Goal: Task Accomplishment & Management: Manage account settings

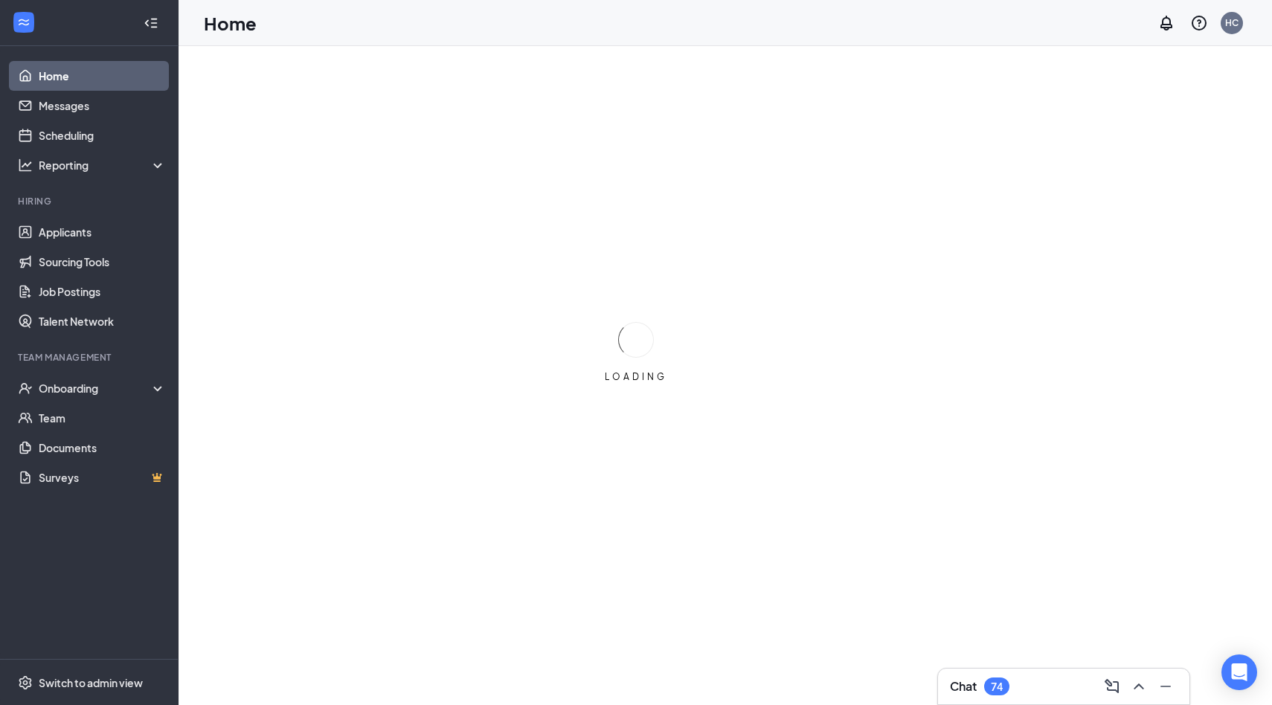
click at [1002, 677] on div "Chat 74" at bounding box center [1064, 687] width 228 height 24
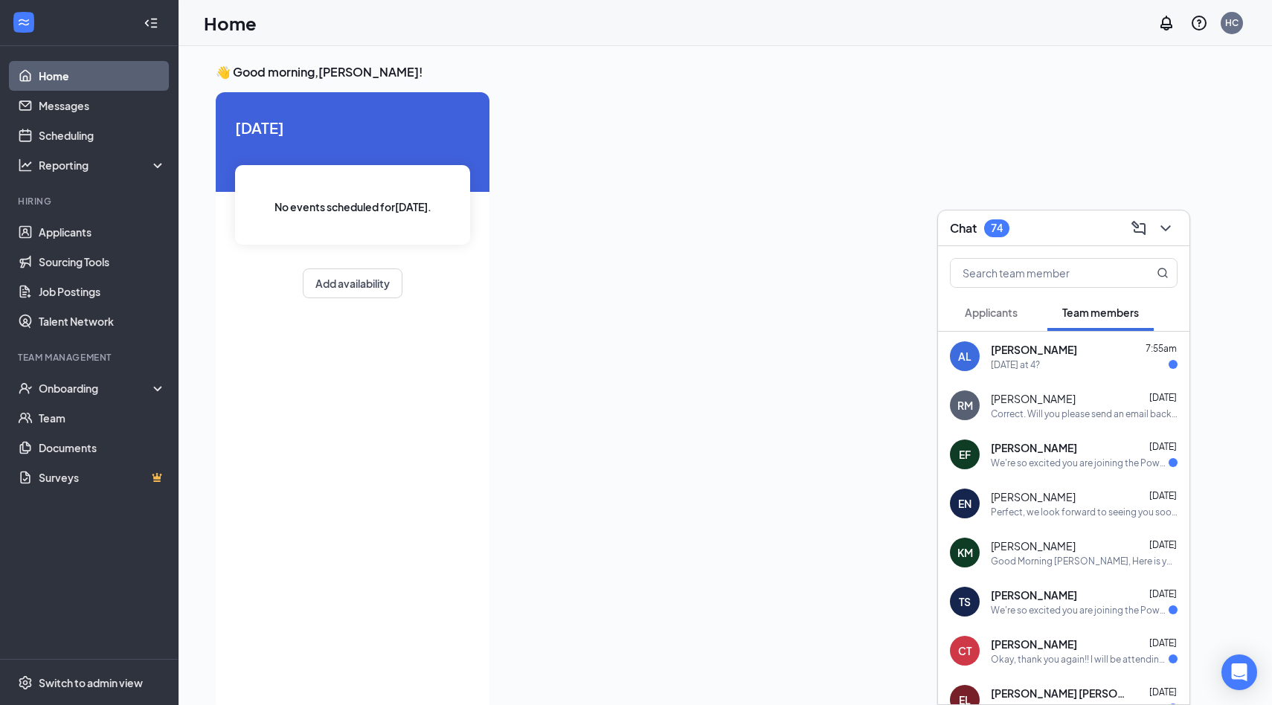
click at [998, 316] on span "Applicants" at bounding box center [991, 312] width 53 height 13
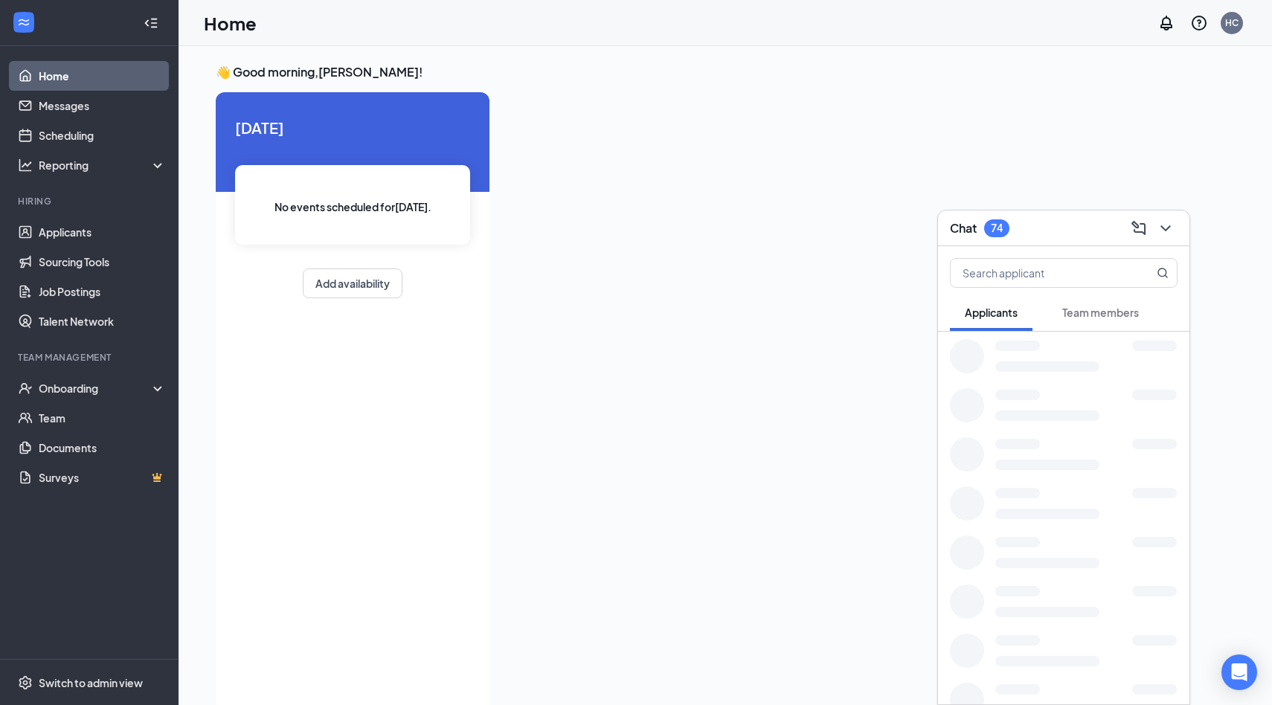
click at [1098, 325] on button "Team members" at bounding box center [1101, 312] width 106 height 37
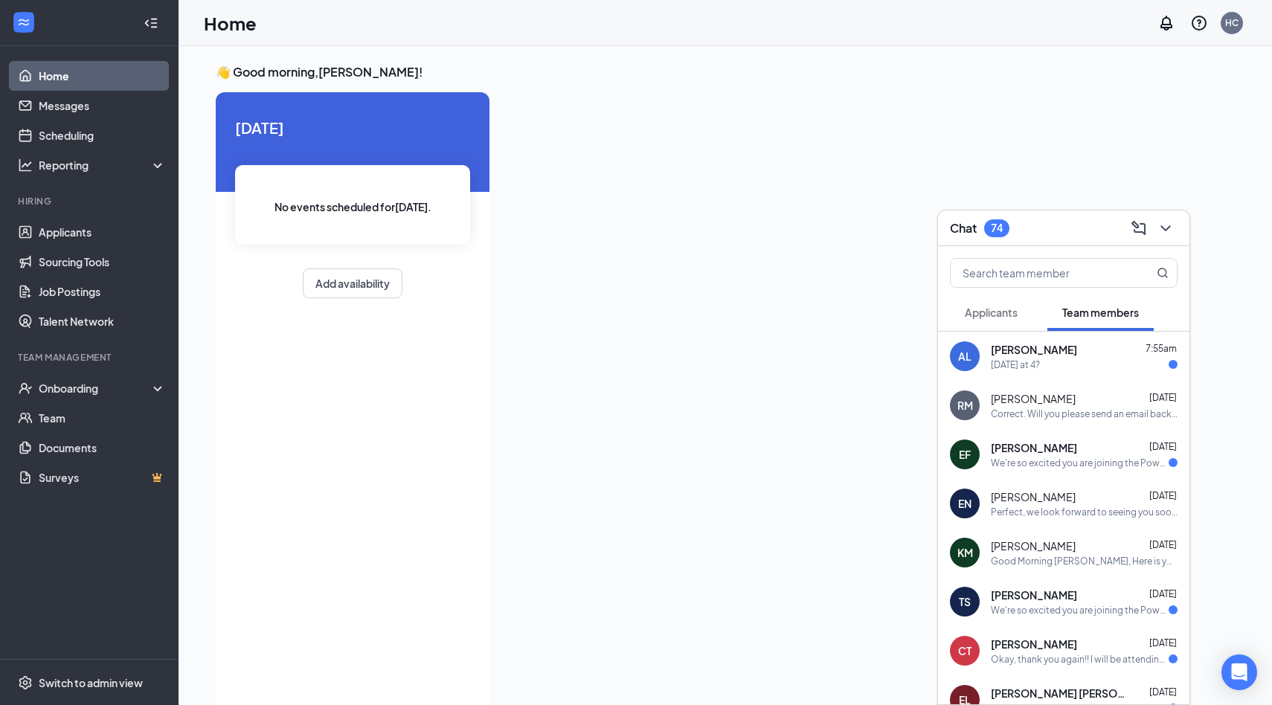
click at [999, 315] on span "Applicants" at bounding box center [991, 312] width 53 height 13
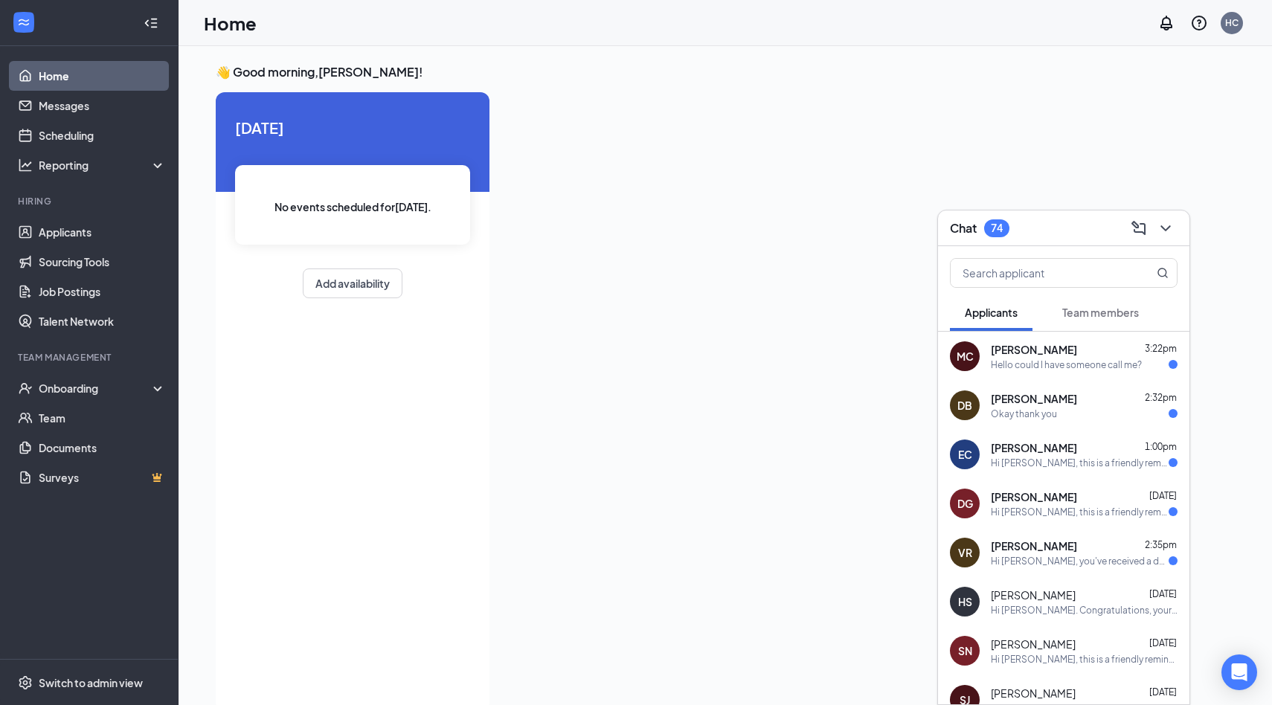
click at [1016, 356] on span "[PERSON_NAME]" at bounding box center [1034, 349] width 86 height 15
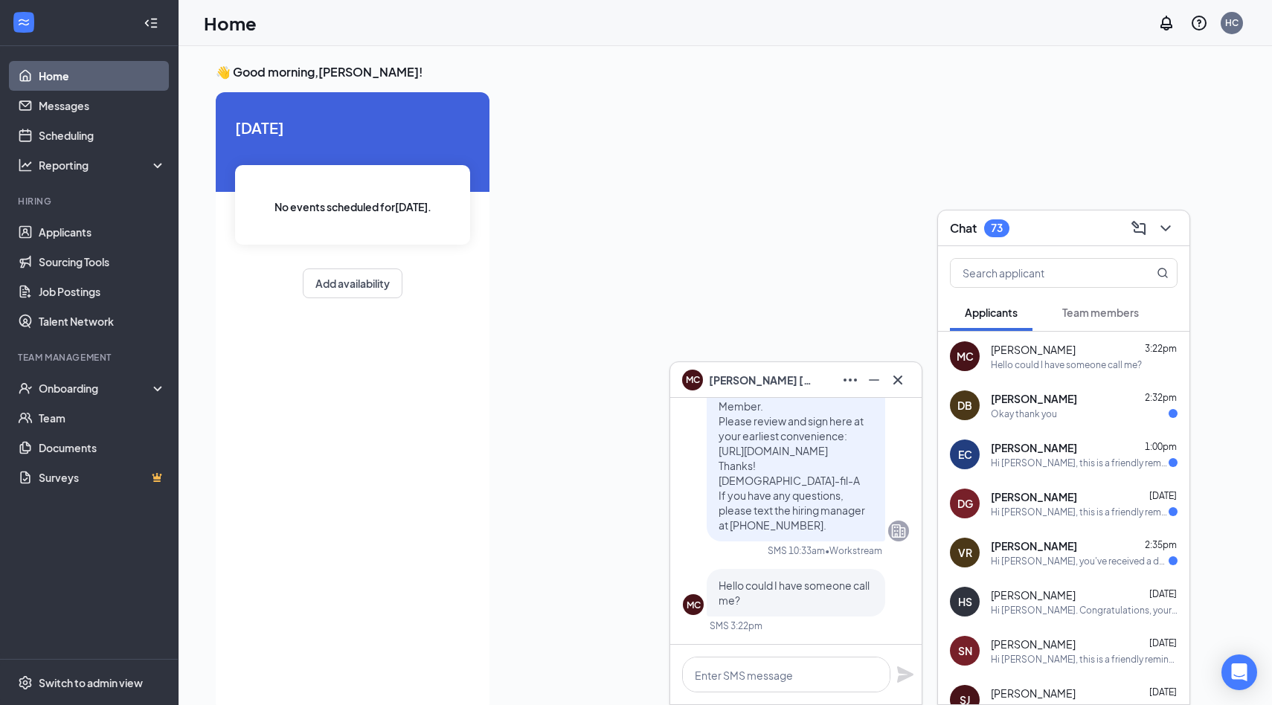
scroll to position [31, 0]
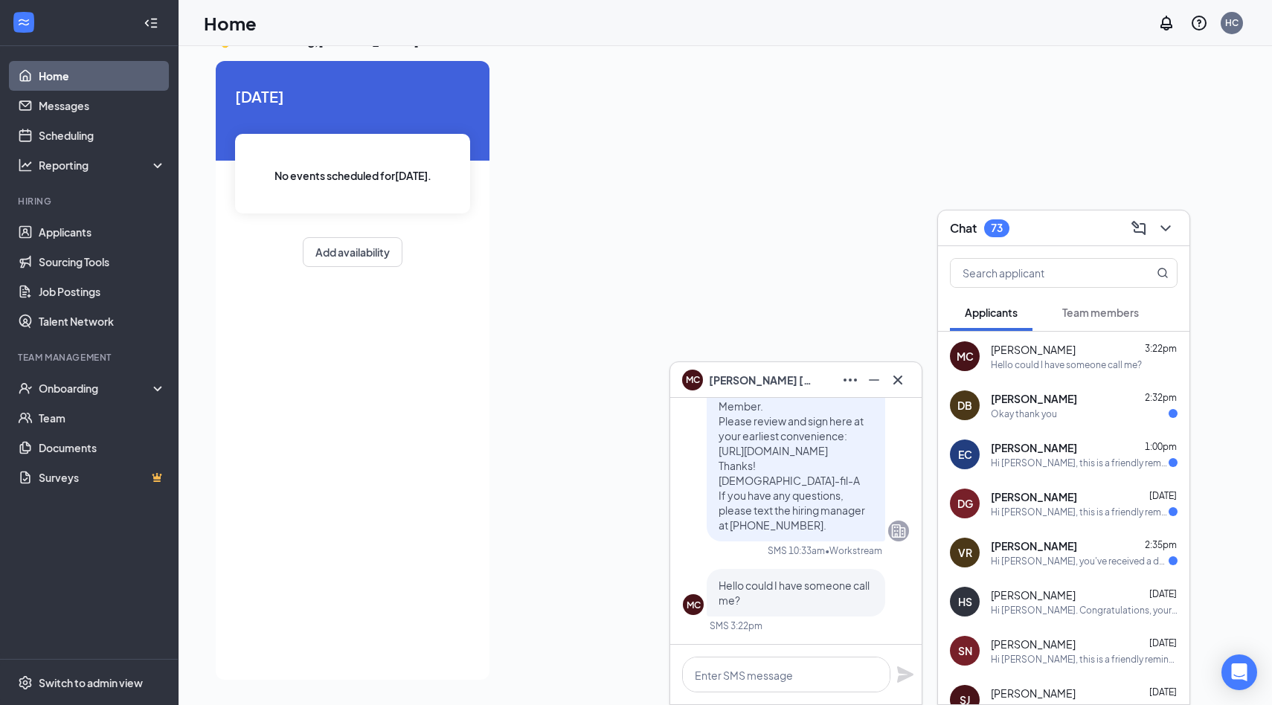
click at [766, 384] on span "[PERSON_NAME]" at bounding box center [761, 380] width 104 height 16
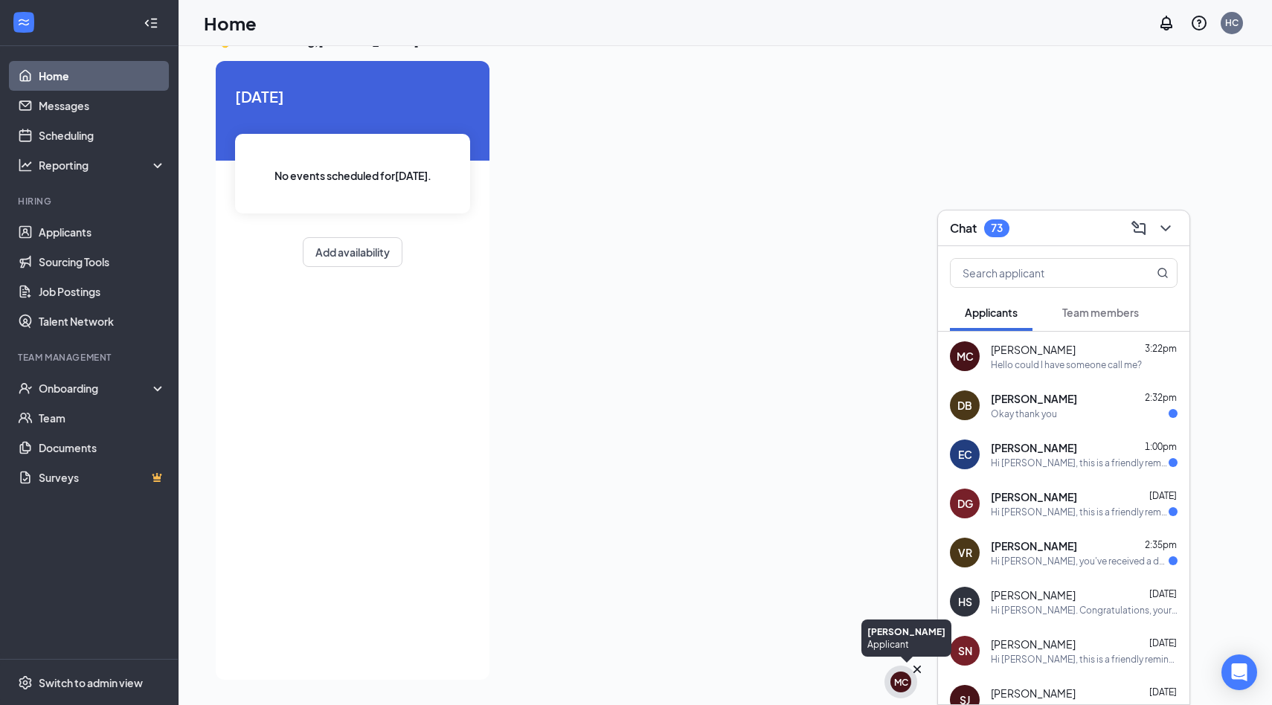
click at [889, 677] on div "MC" at bounding box center [901, 682] width 33 height 33
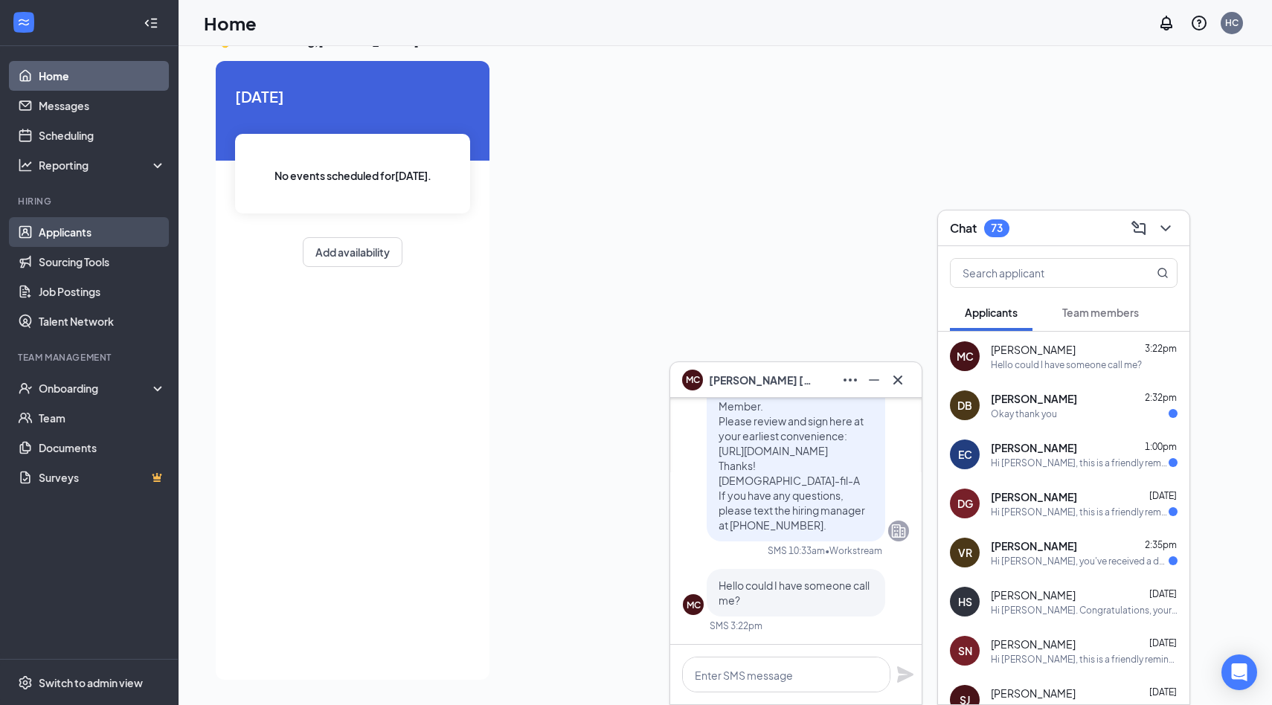
click at [65, 232] on link "Applicants" at bounding box center [102, 232] width 127 height 30
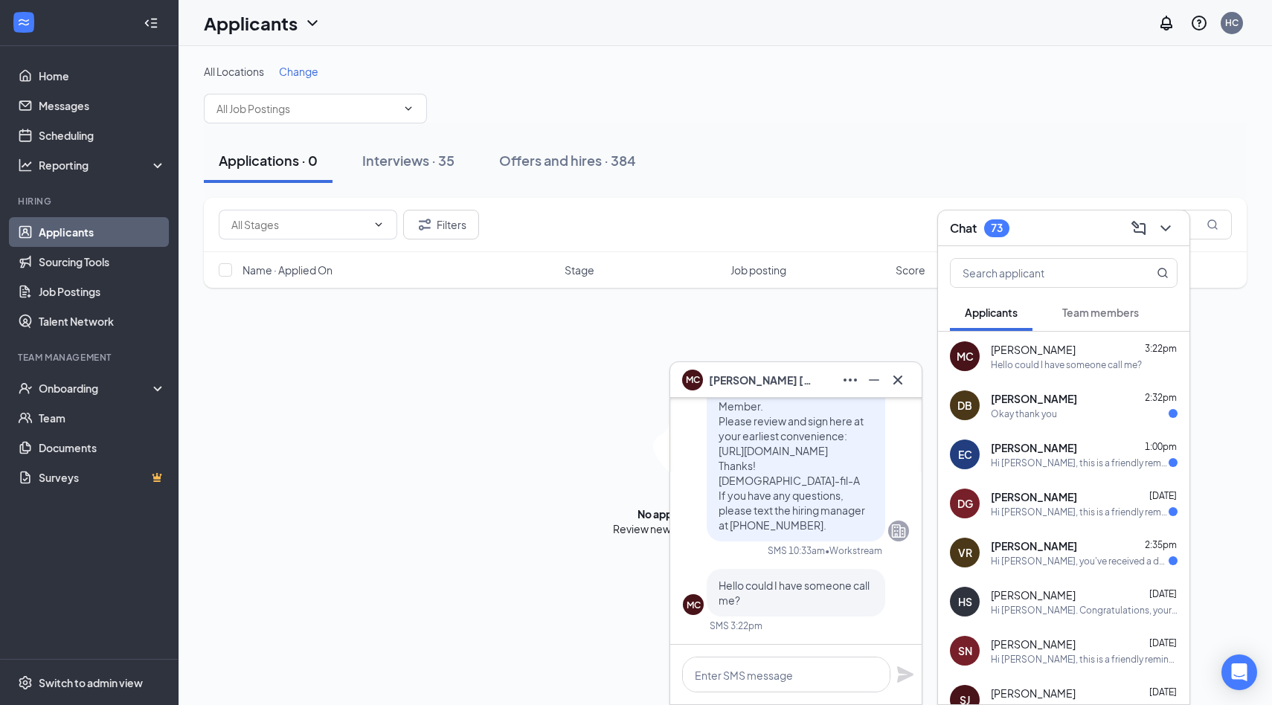
click at [1072, 228] on div "Chat 73" at bounding box center [1064, 228] width 228 height 23
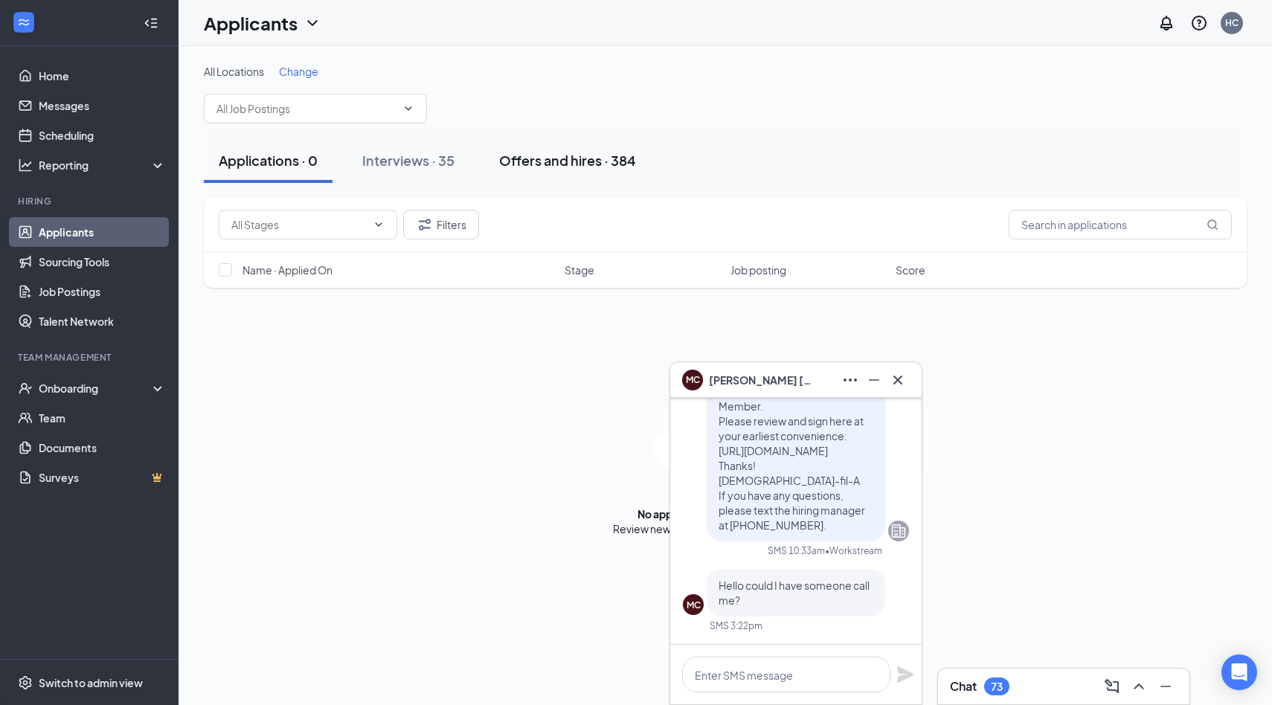
click at [626, 159] on div "Offers and hires · 384" at bounding box center [567, 160] width 137 height 19
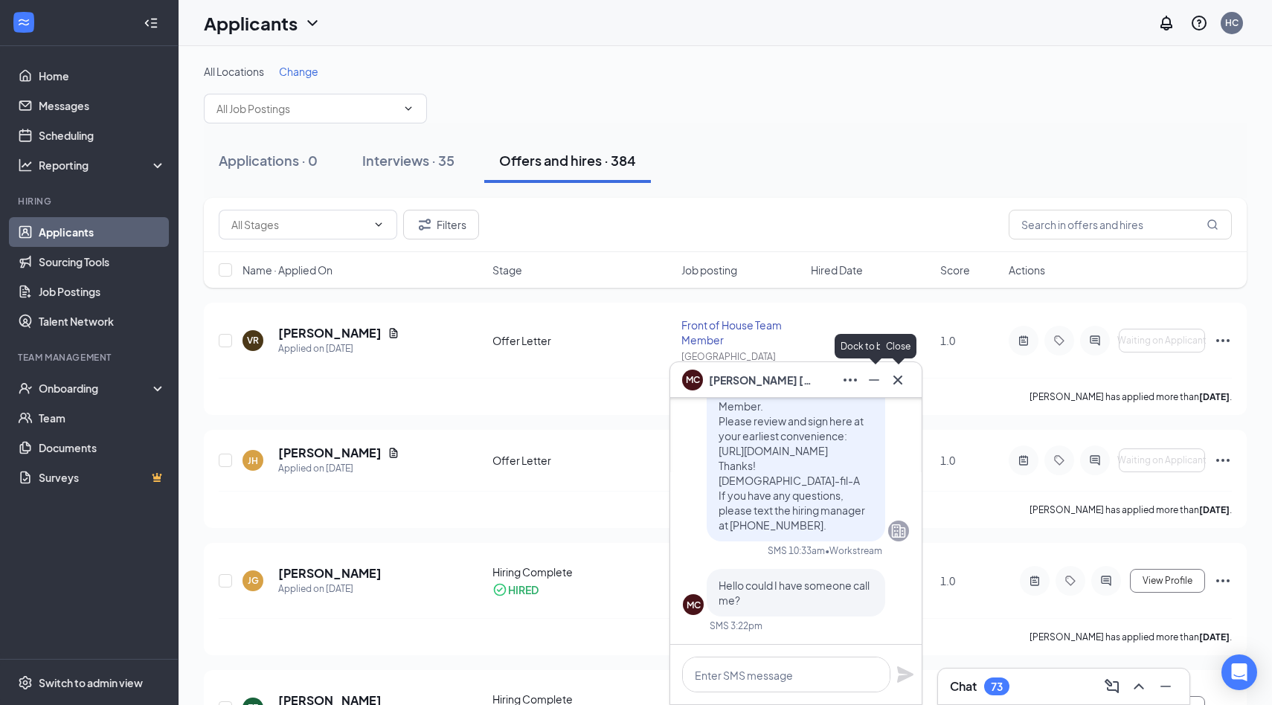
click at [900, 373] on icon "Cross" at bounding box center [898, 380] width 18 height 18
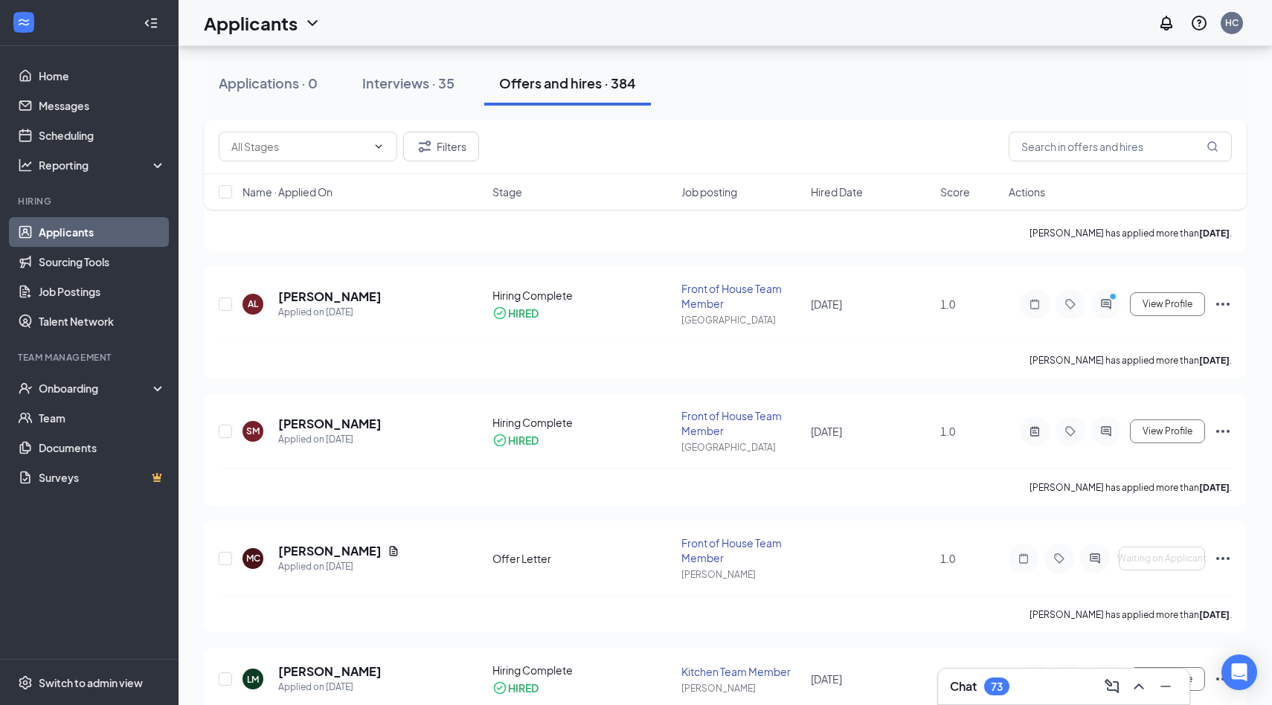
scroll to position [534, 0]
click at [325, 546] on h5 "[PERSON_NAME]" at bounding box center [329, 549] width 103 height 16
